Goal: Information Seeking & Learning: Find specific fact

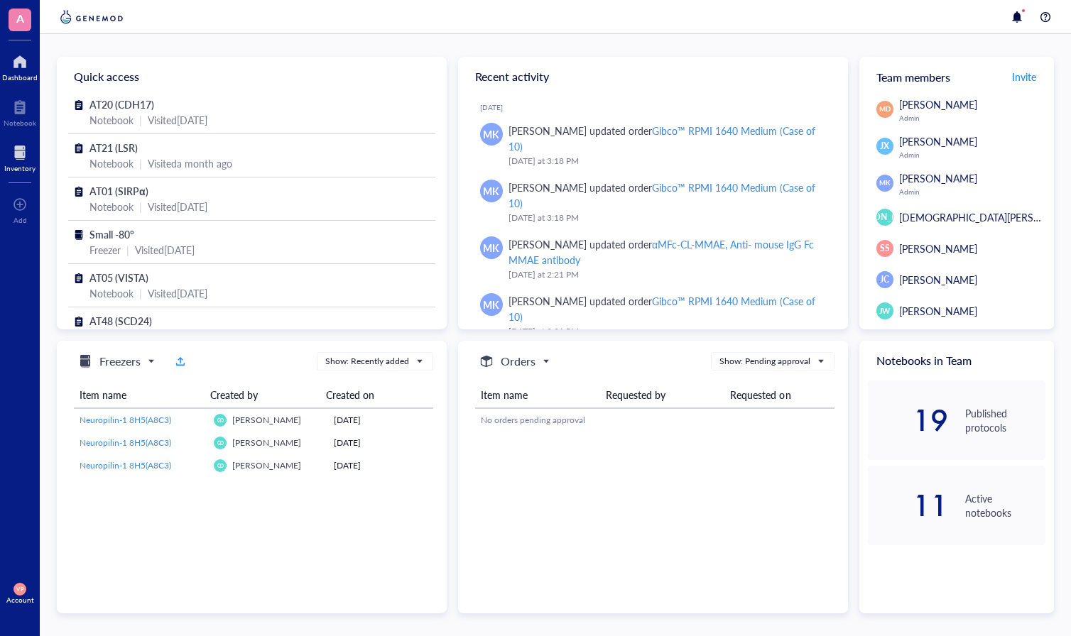
click at [26, 168] on div "Inventory" at bounding box center [19, 168] width 31 height 9
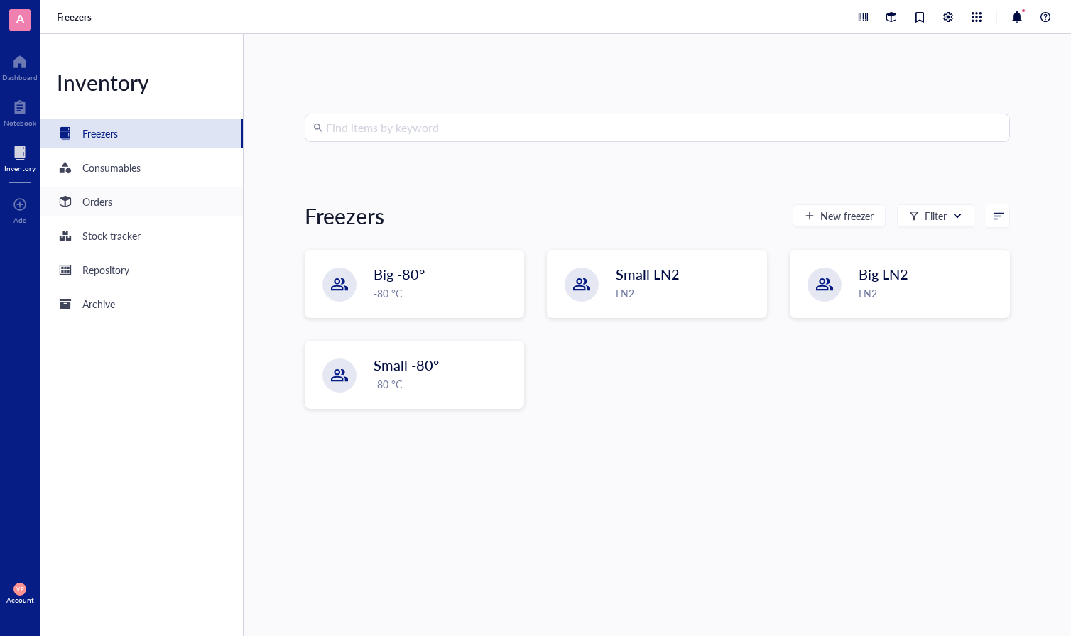
click at [93, 210] on div "Orders" at bounding box center [84, 201] width 55 height 17
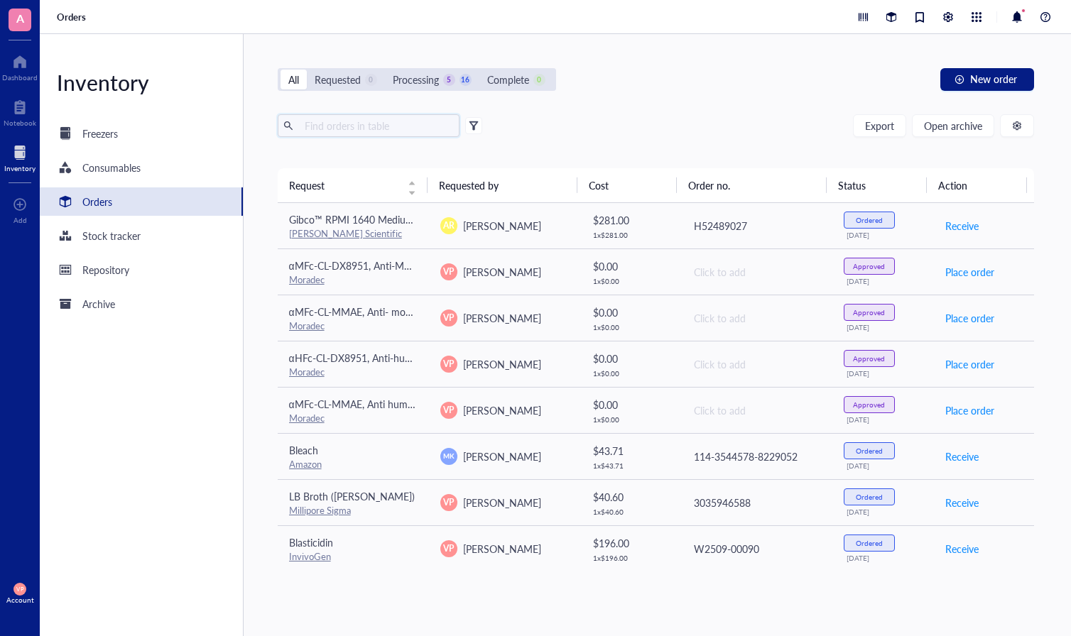
click at [364, 126] on input "text" at bounding box center [376, 125] width 155 height 21
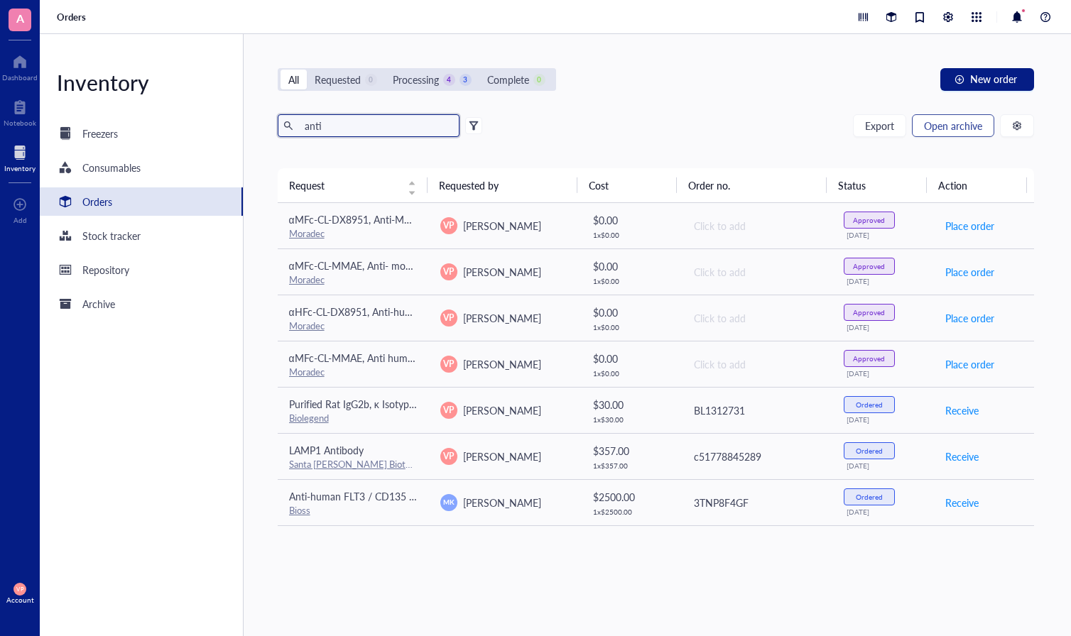
type input "anti"
click at [961, 129] on span "Open archive" at bounding box center [953, 125] width 58 height 11
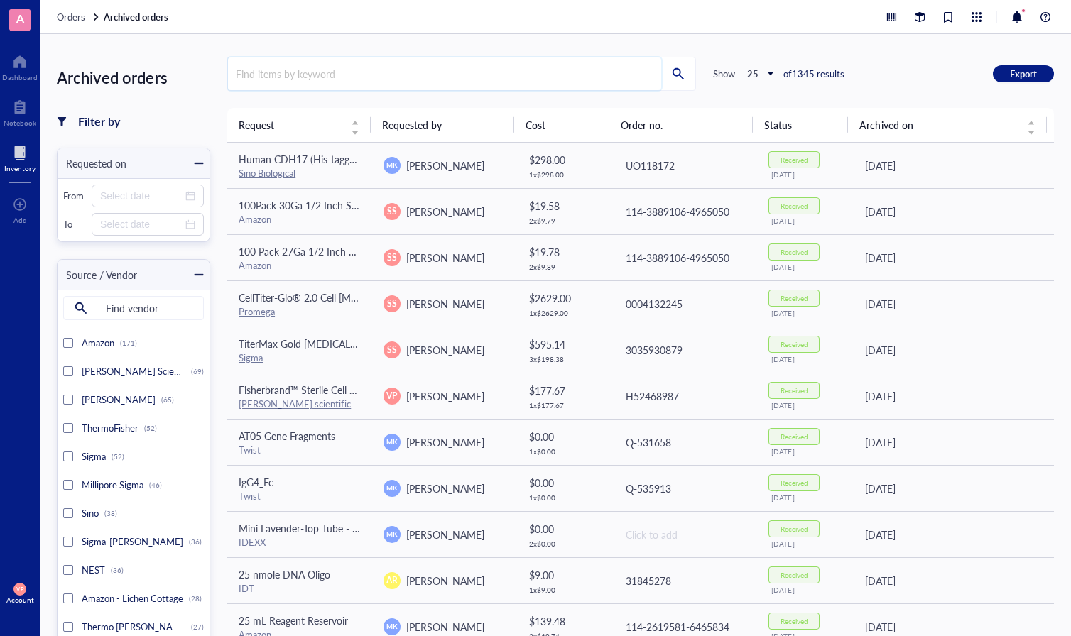
click at [312, 77] on input "search" at bounding box center [444, 74] width 433 height 33
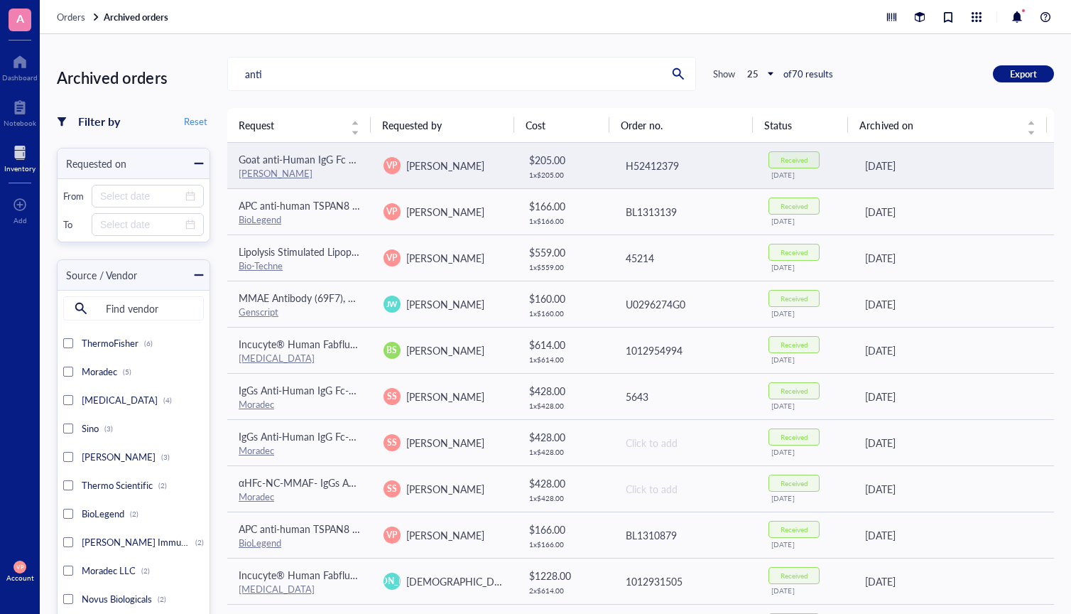
click at [237, 161] on td "Goat anti-Human IgG Fc Secondary Antibody, HRP [PERSON_NAME]" at bounding box center [299, 166] width 145 height 46
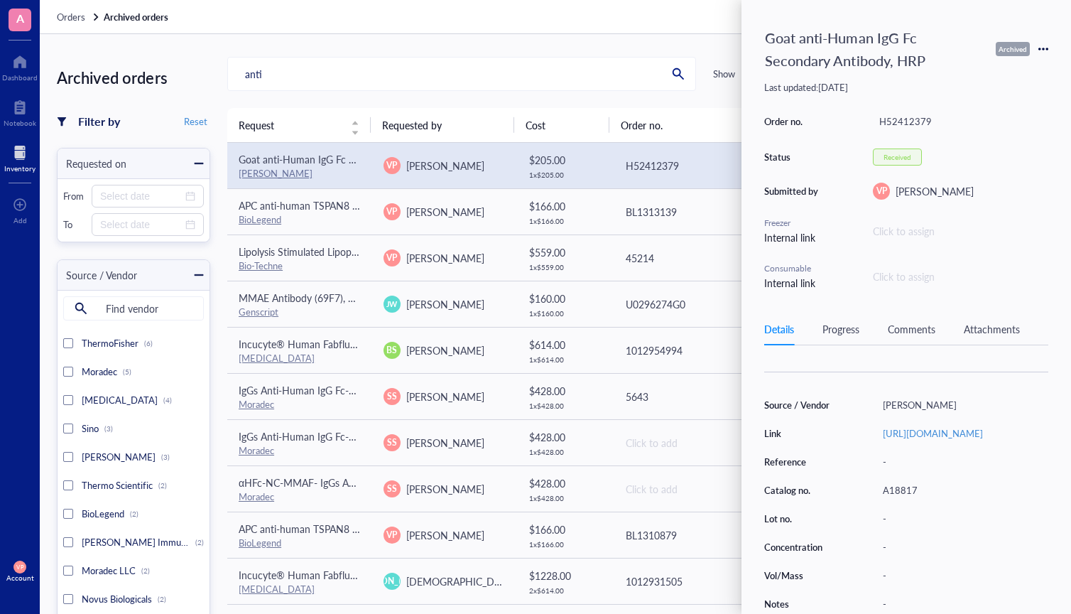
scroll to position [146, 0]
click at [914, 426] on link "[URL][DOMAIN_NAME]" at bounding box center [933, 432] width 100 height 13
click at [596, 18] on div "Orders Archived orders" at bounding box center [555, 17] width 1031 height 34
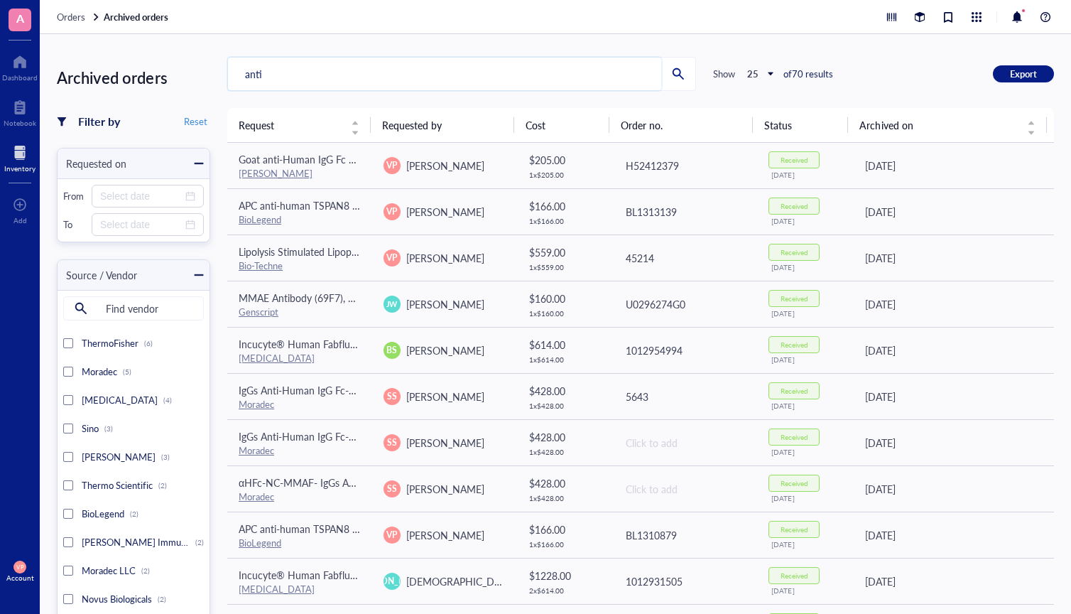
click at [331, 78] on input "anti" at bounding box center [444, 74] width 433 height 33
type input "a"
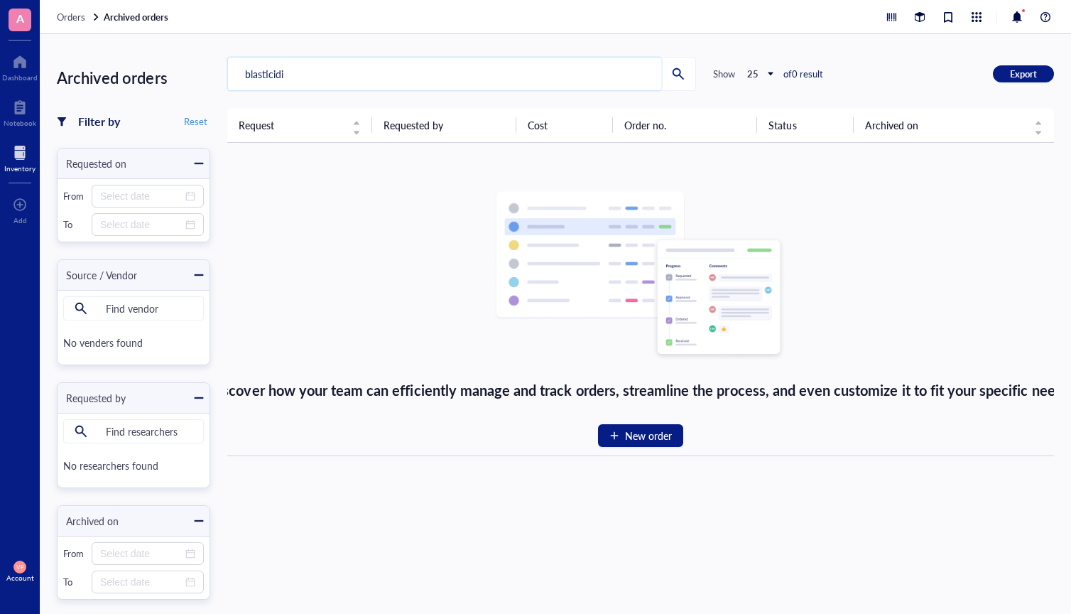
type input "blasticidin"
click at [29, 169] on div "Inventory" at bounding box center [19, 168] width 31 height 9
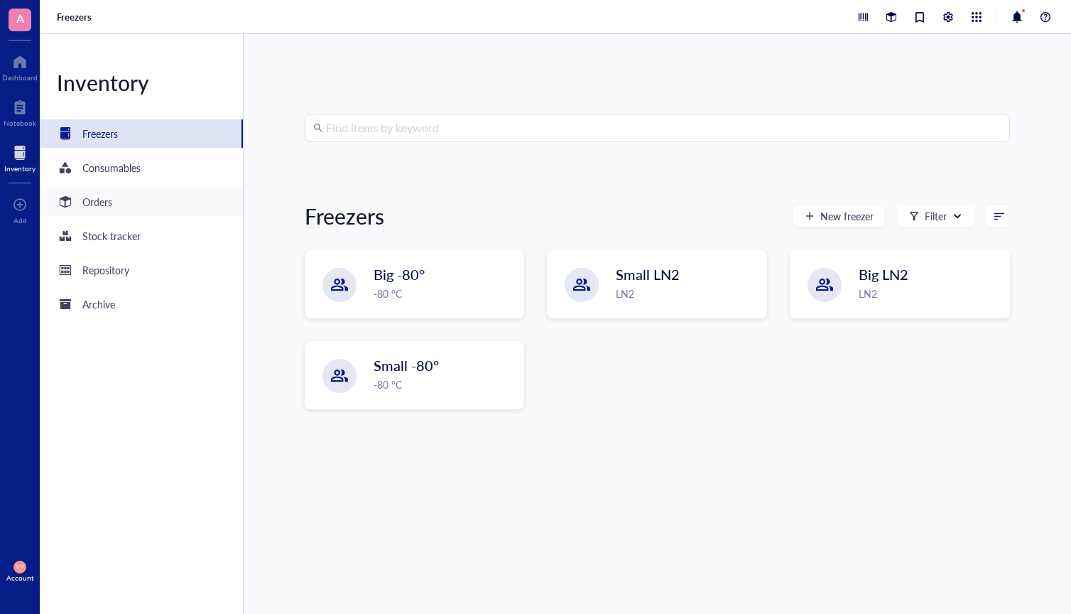
click at [107, 202] on div "Orders" at bounding box center [97, 202] width 30 height 16
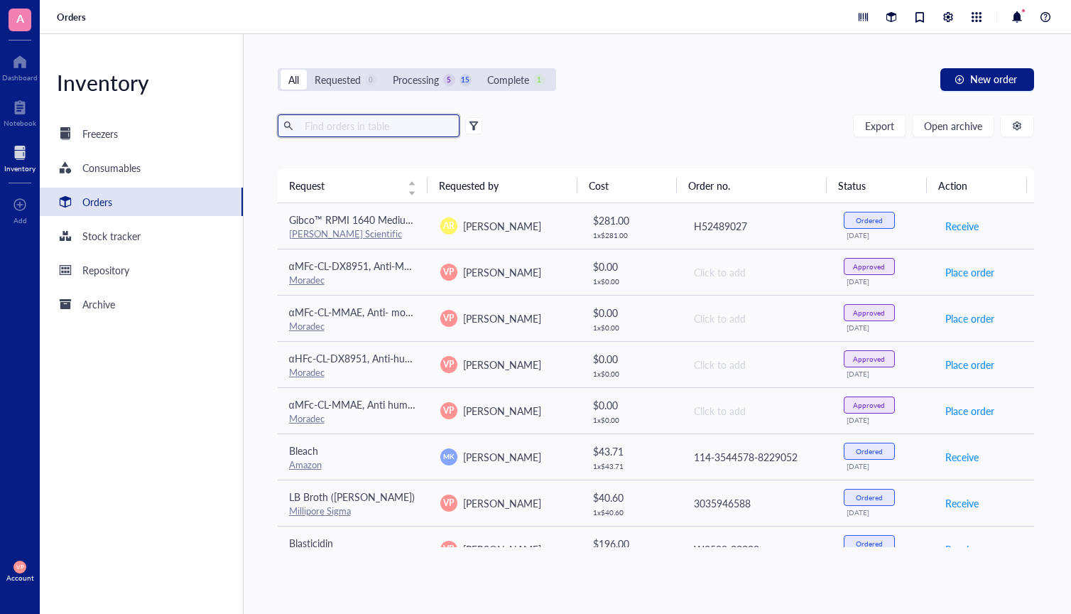
click at [310, 119] on input "text" at bounding box center [376, 125] width 155 height 21
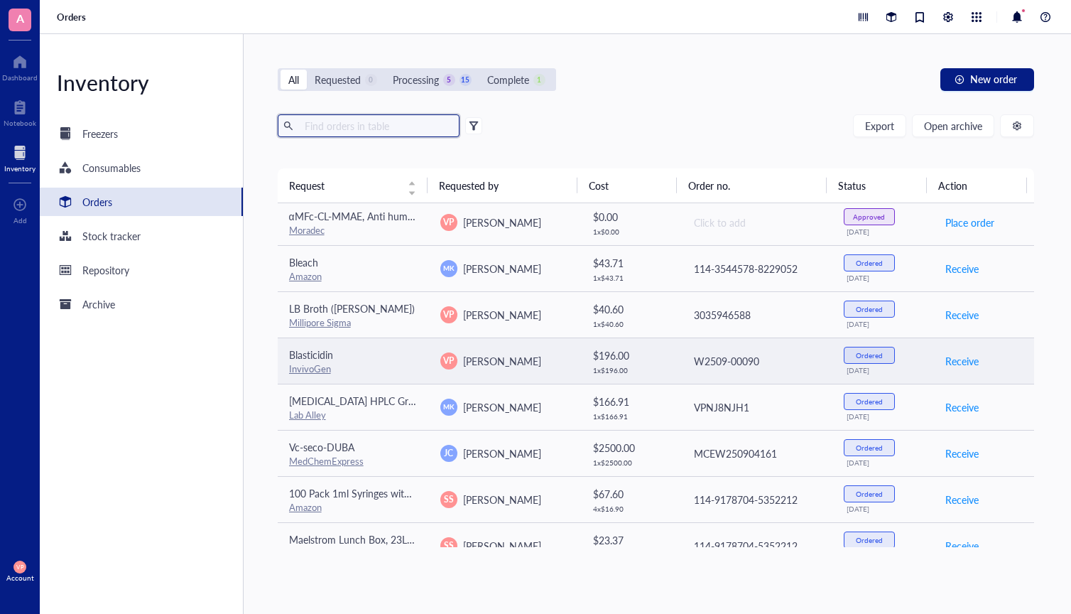
scroll to position [213, 0]
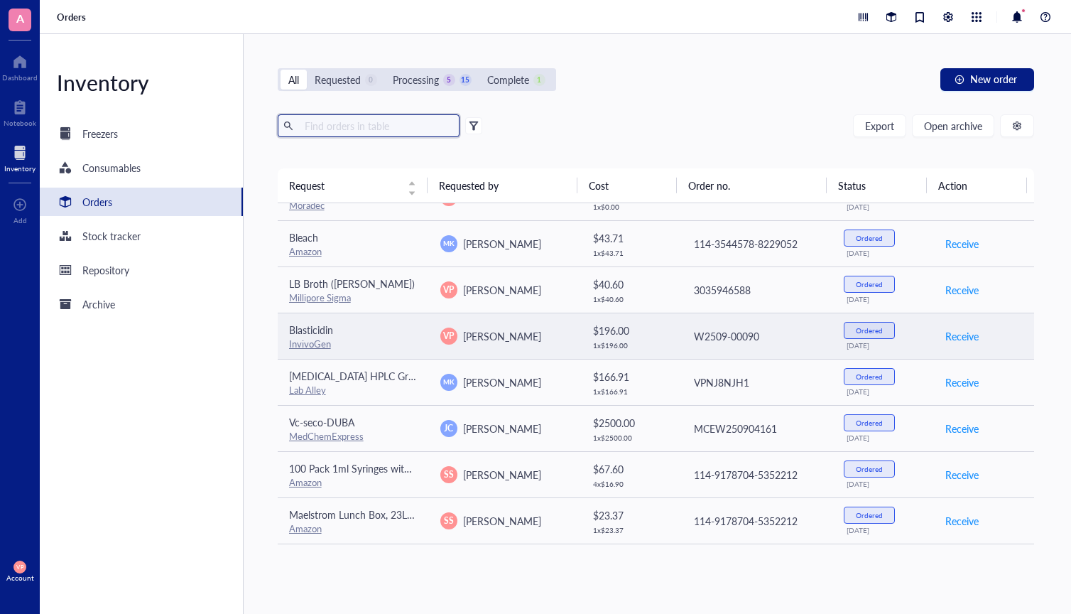
click at [304, 333] on span "Blasticidin" at bounding box center [311, 329] width 44 height 14
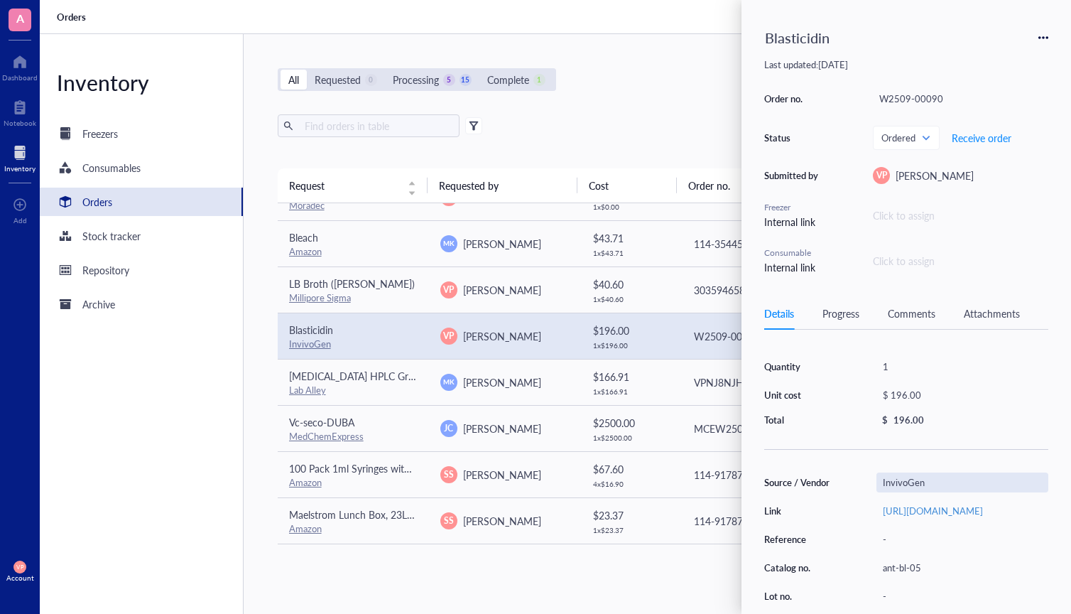
scroll to position [0, 0]
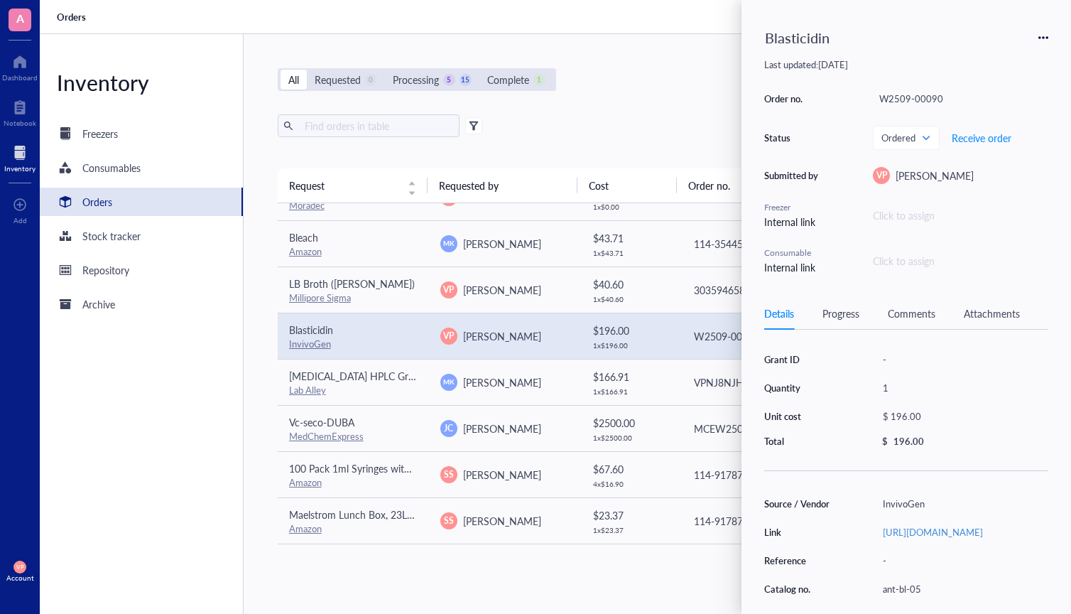
click at [162, 463] on div "Inventory Freezers Consumables Orders Stock tracker Repository Archive" at bounding box center [142, 324] width 204 height 580
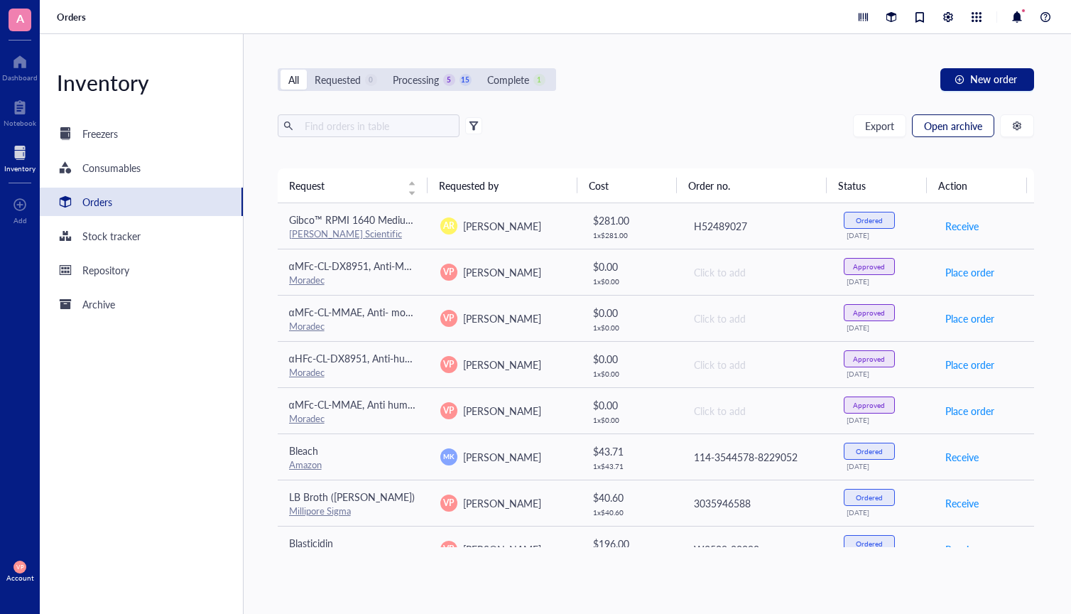
click at [950, 126] on span "Open archive" at bounding box center [953, 125] width 58 height 11
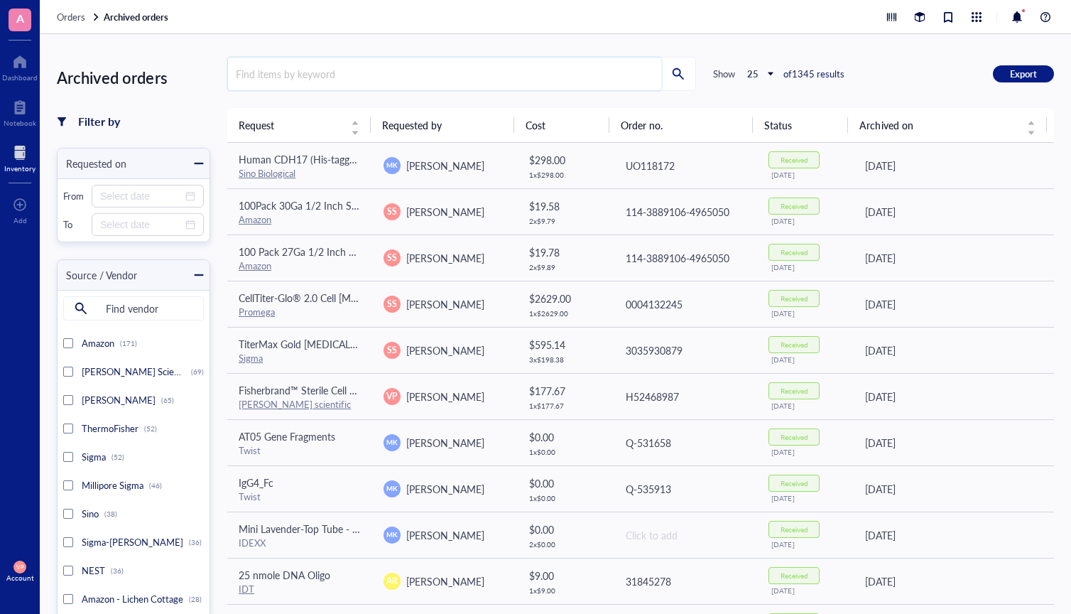
click at [296, 78] on input "search" at bounding box center [444, 74] width 433 height 33
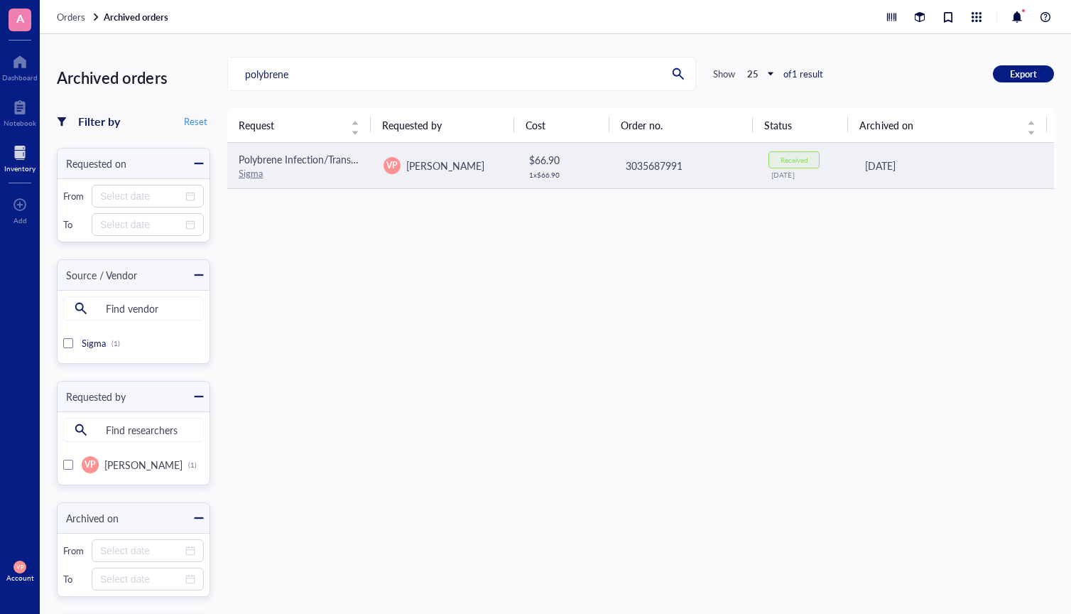
click at [250, 170] on link "Sigma" at bounding box center [251, 172] width 24 height 13
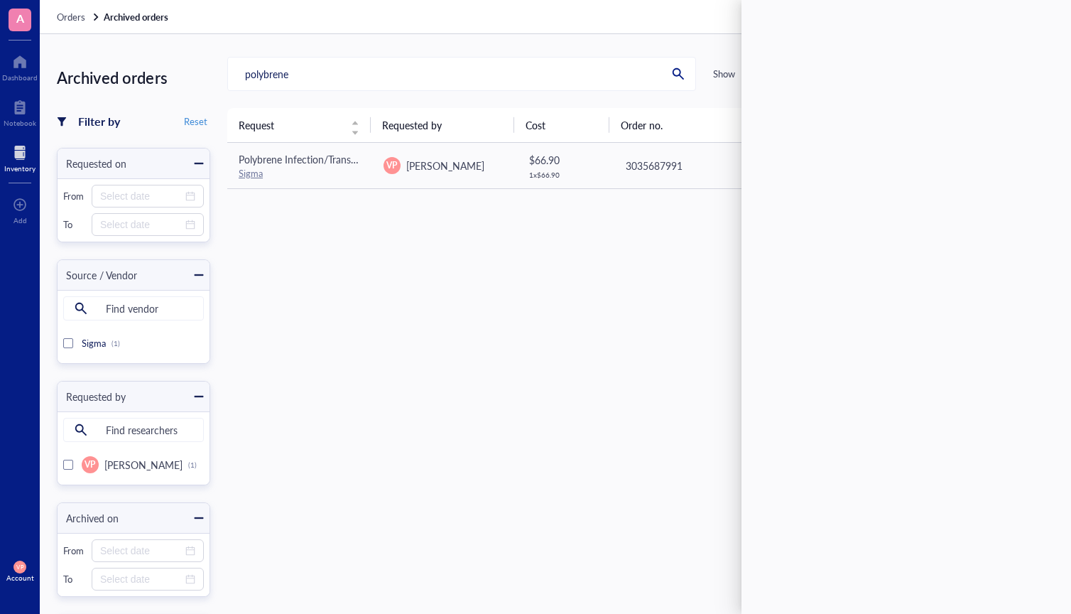
click at [429, 441] on div "Request Requested by Cost Order no. Status Archived on Polybrene Infection/Tran…" at bounding box center [640, 387] width 827 height 558
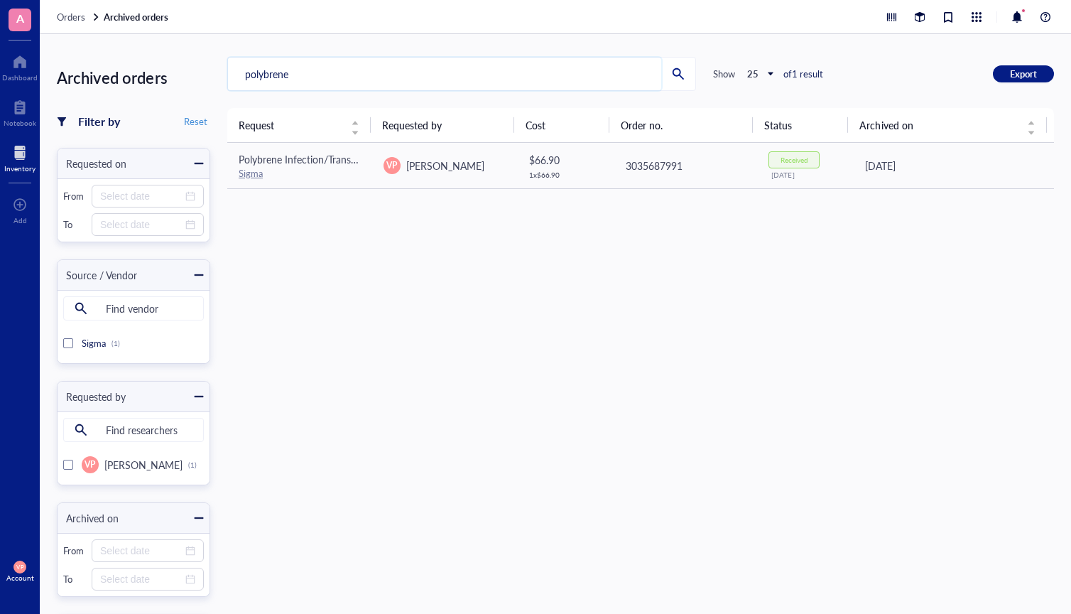
click at [323, 83] on input "polybrene" at bounding box center [444, 74] width 433 height 33
type input "p"
